Goal: Information Seeking & Learning: Learn about a topic

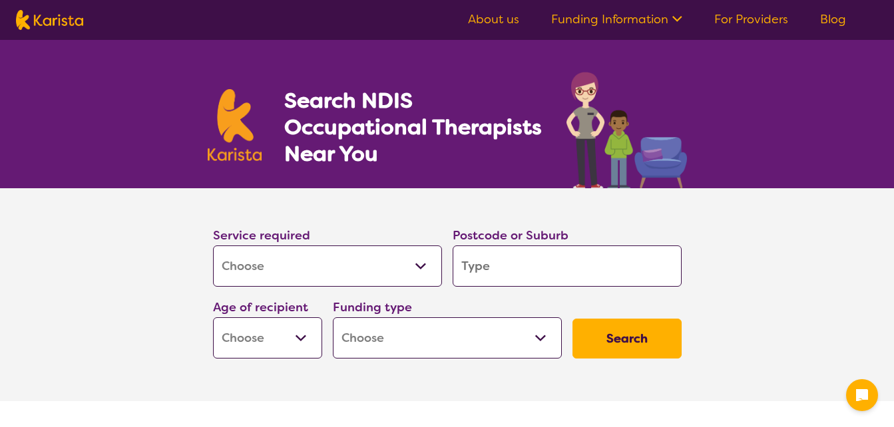
select select "[MEDICAL_DATA]"
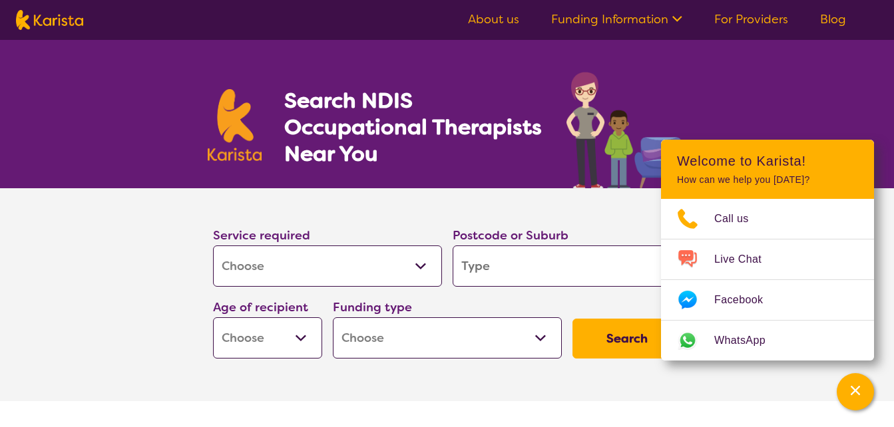
click at [524, 276] on input "search" at bounding box center [567, 266] width 229 height 41
type input "2"
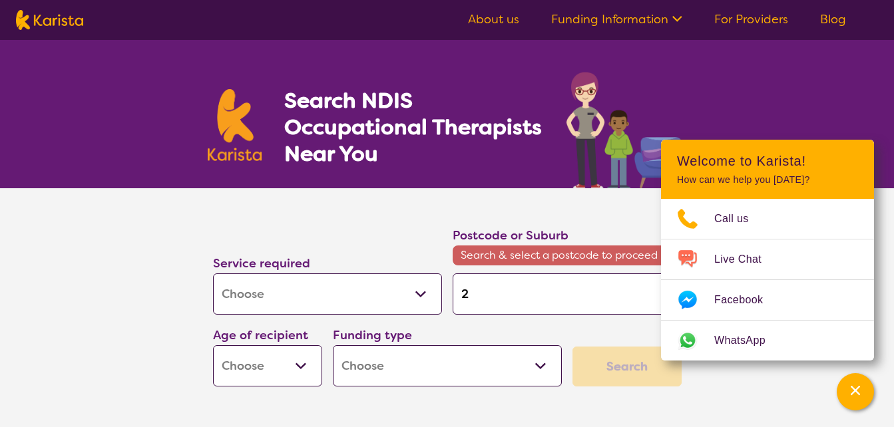
type input "27"
type input "278"
type input "2787"
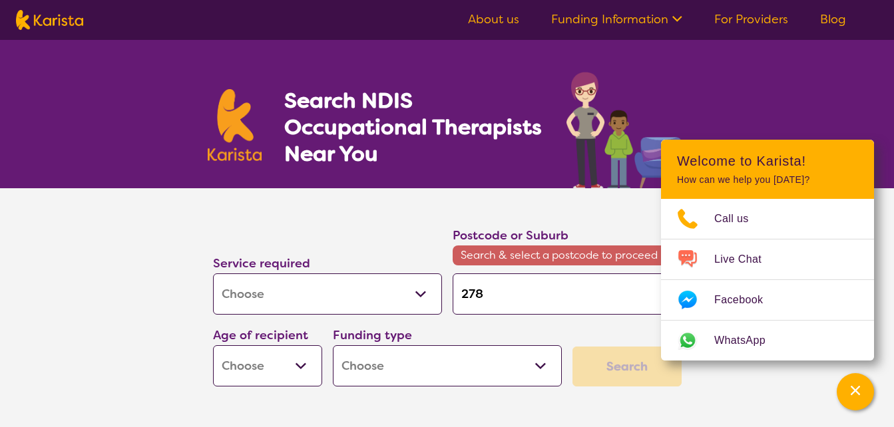
type input "2787"
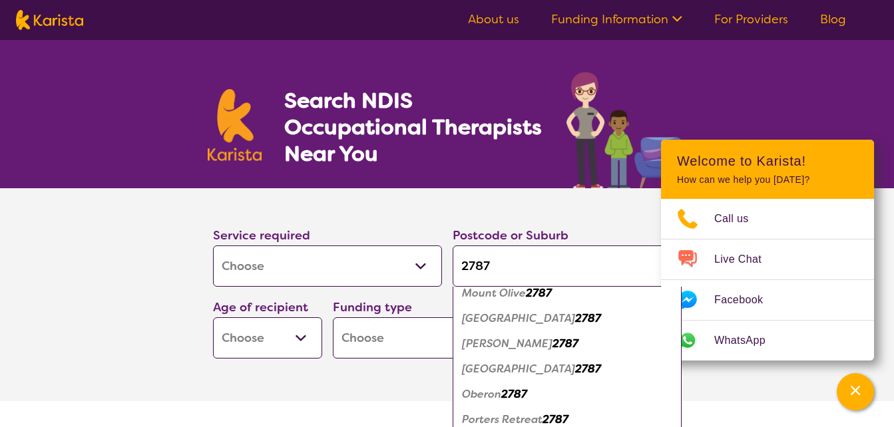
scroll to position [288, 0]
type input "2787"
click at [493, 391] on em "Oberon" at bounding box center [481, 395] width 39 height 14
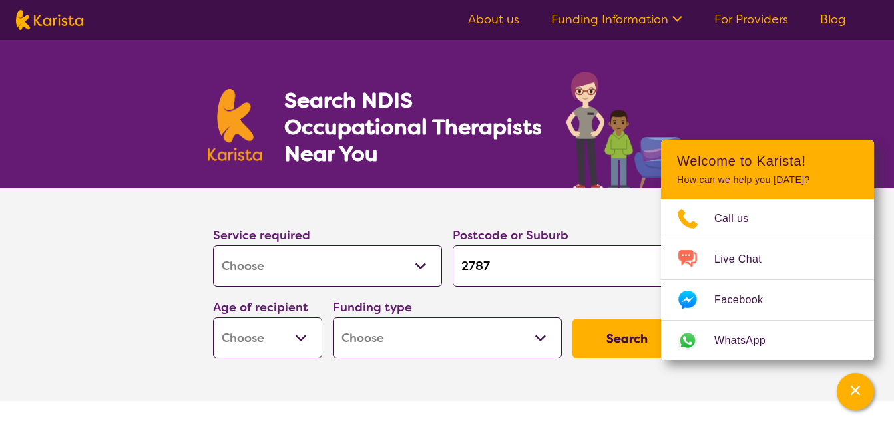
scroll to position [0, 0]
click at [306, 338] on select "Early Childhood - 0 to 9 Child - 10 to 11 Adolescent - 12 to 17 Adult - 18 to 6…" at bounding box center [267, 338] width 109 height 41
select select "AS"
click at [213, 318] on select "Early Childhood - 0 to 9 Child - 10 to 11 Adolescent - 12 to 17 Adult - 18 to 6…" at bounding box center [267, 338] width 109 height 41
select select "AS"
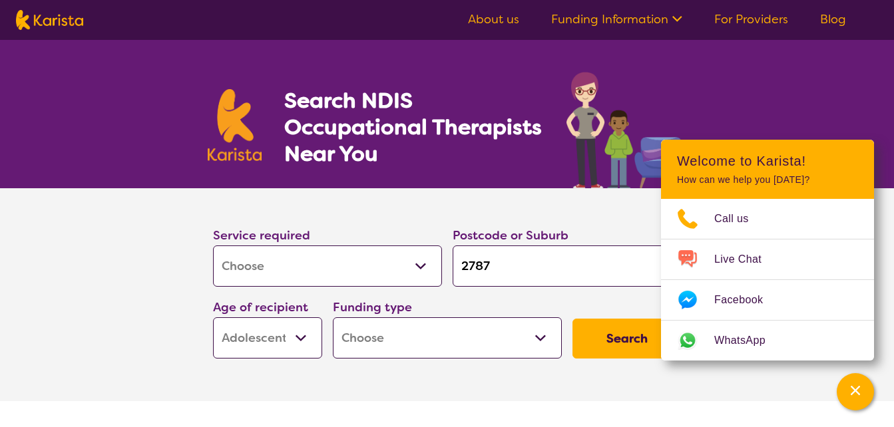
click at [529, 338] on select "Home Care Package (HCP) National Disability Insurance Scheme (NDIS) I don't know" at bounding box center [447, 338] width 229 height 41
select select "NDIS"
click at [333, 318] on select "Home Care Package (HCP) National Disability Insurance Scheme (NDIS) I don't know" at bounding box center [447, 338] width 229 height 41
select select "NDIS"
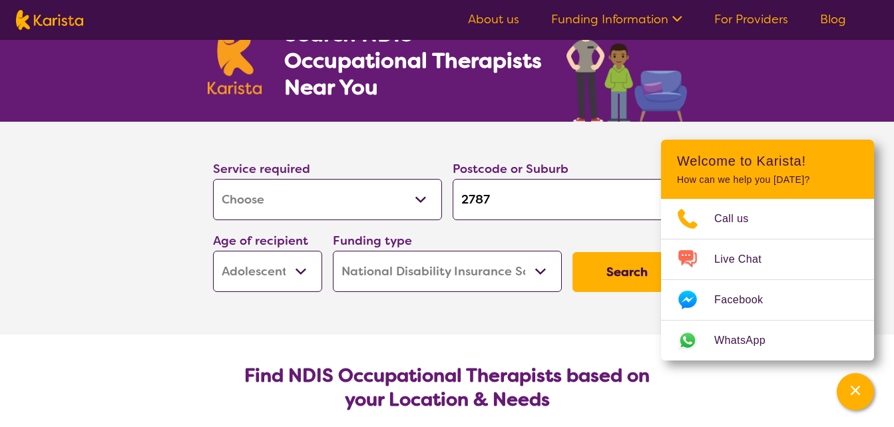
scroll to position [67, 0]
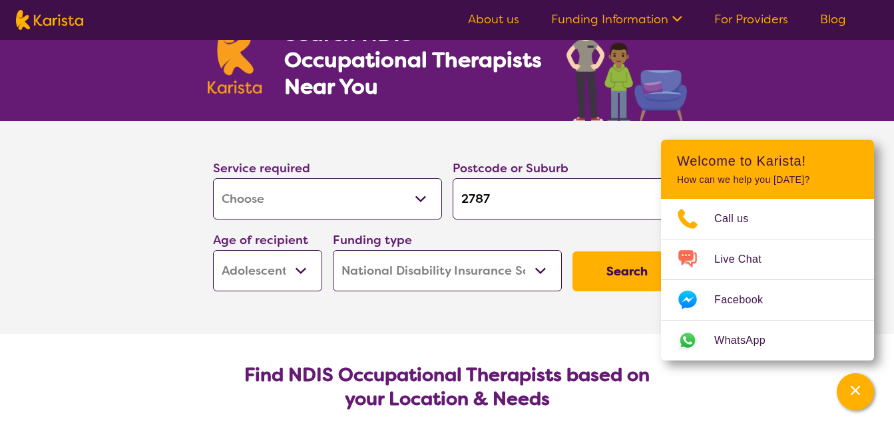
click at [604, 268] on button "Search" at bounding box center [627, 272] width 109 height 40
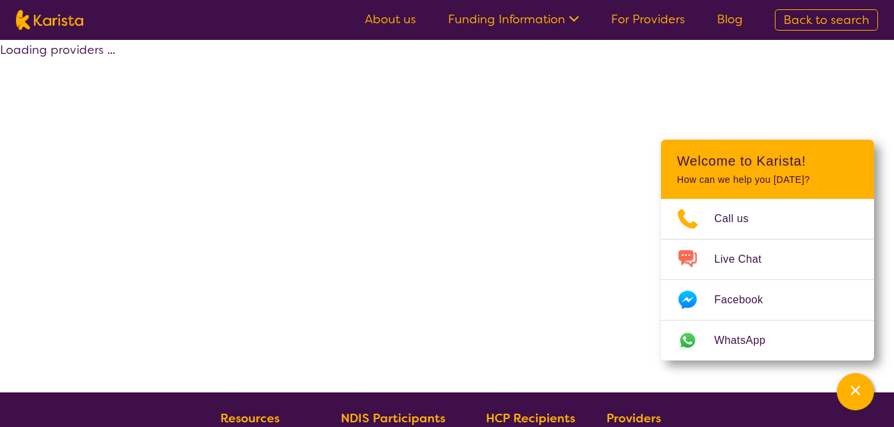
select select "by_score"
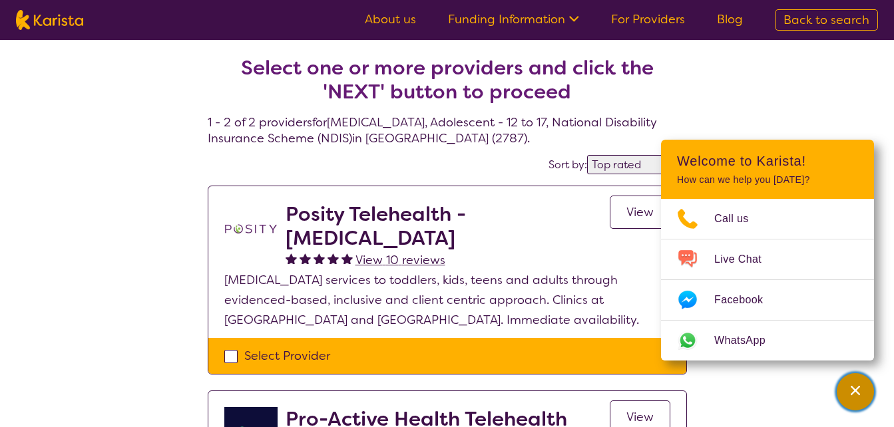
click at [854, 396] on icon "Channel Menu" at bounding box center [855, 390] width 13 height 13
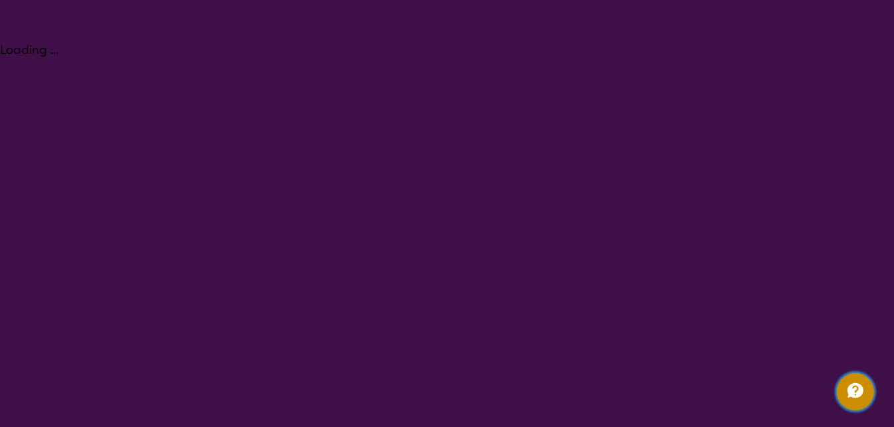
select select "[MEDICAL_DATA]"
select select "AS"
select select "NDIS"
select select "[MEDICAL_DATA]"
select select "AS"
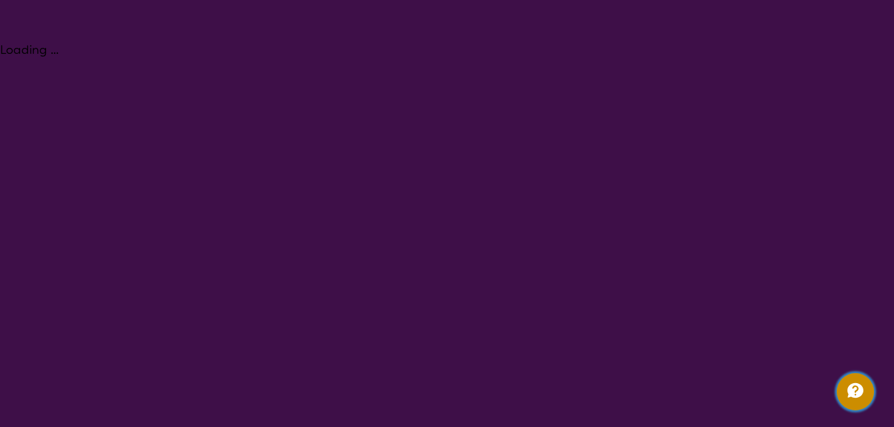
select select "NDIS"
